Goal: Find specific page/section: Find specific page/section

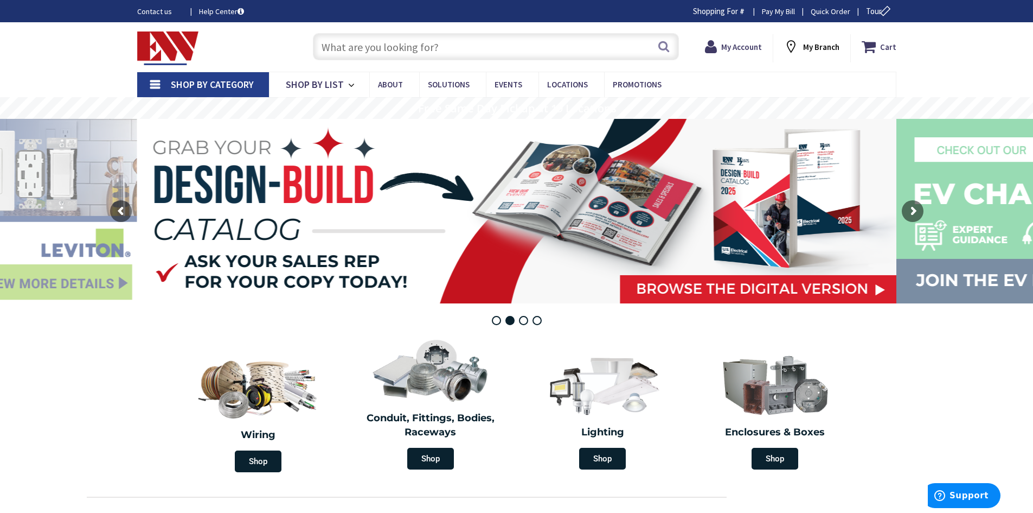
click at [563, 41] on input "text" at bounding box center [496, 46] width 366 height 27
click at [740, 48] on strong "My Account" at bounding box center [741, 47] width 41 height 10
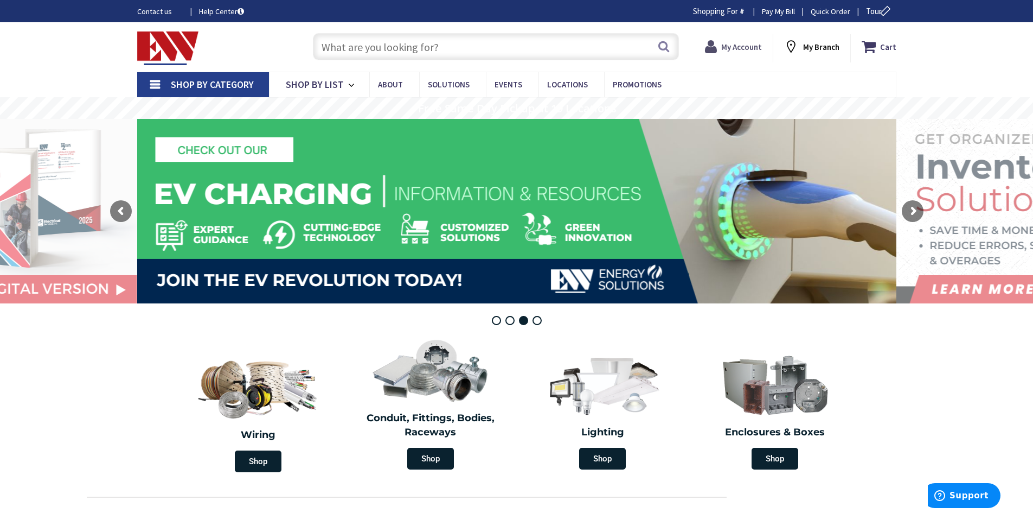
click at [739, 42] on strong "My Account" at bounding box center [741, 47] width 41 height 10
click at [731, 47] on strong "My Account" at bounding box center [741, 47] width 41 height 10
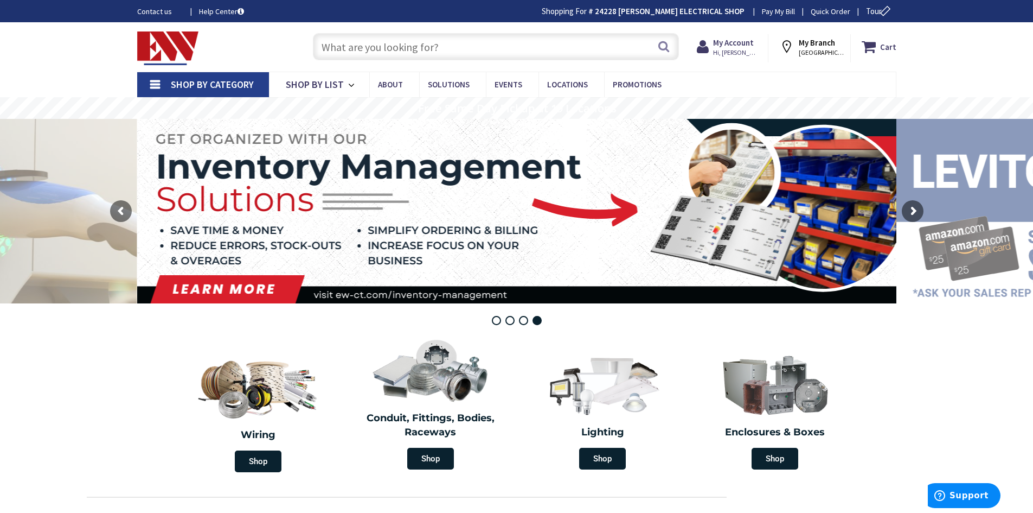
click at [530, 55] on input "text" at bounding box center [496, 46] width 366 height 27
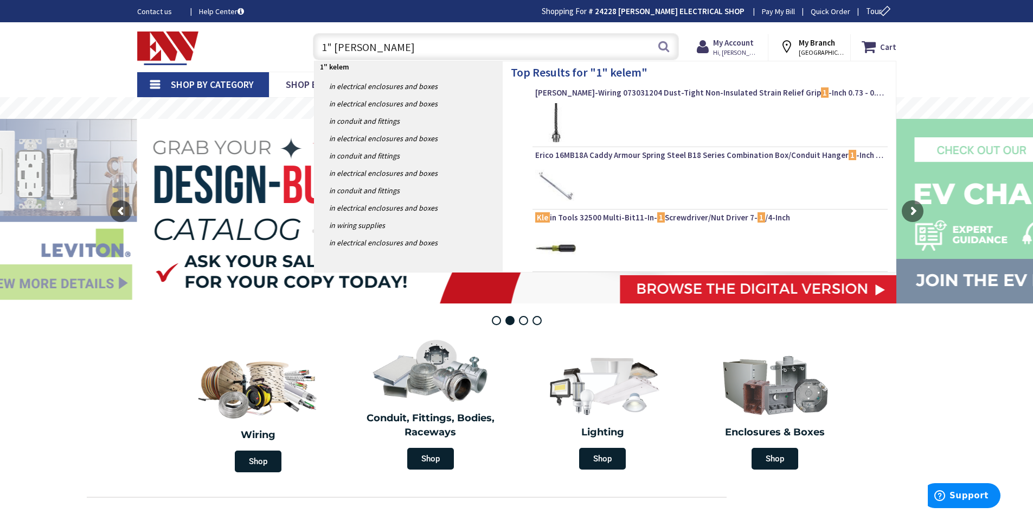
type input "1" [PERSON_NAME]"
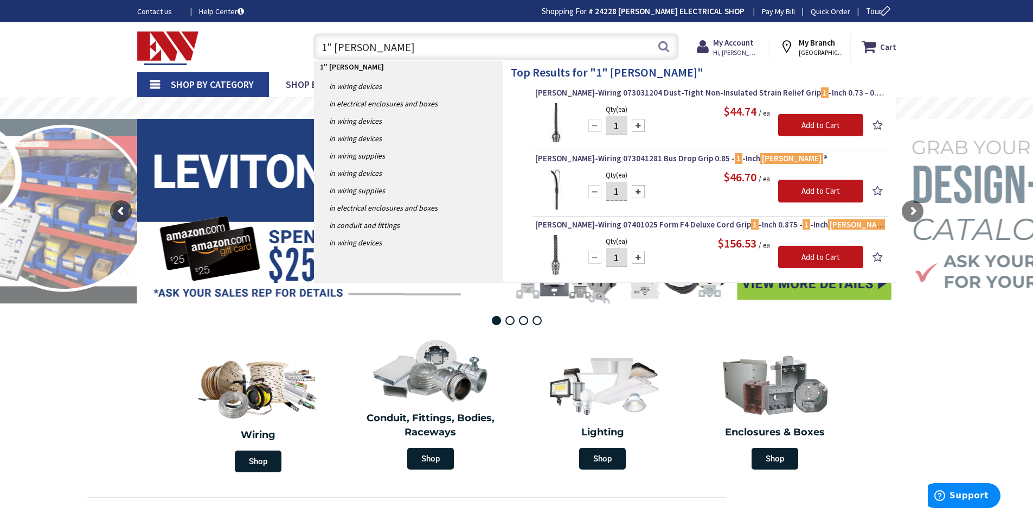
type input "1" [PERSON_NAME]"
